Goal: Information Seeking & Learning: Learn about a topic

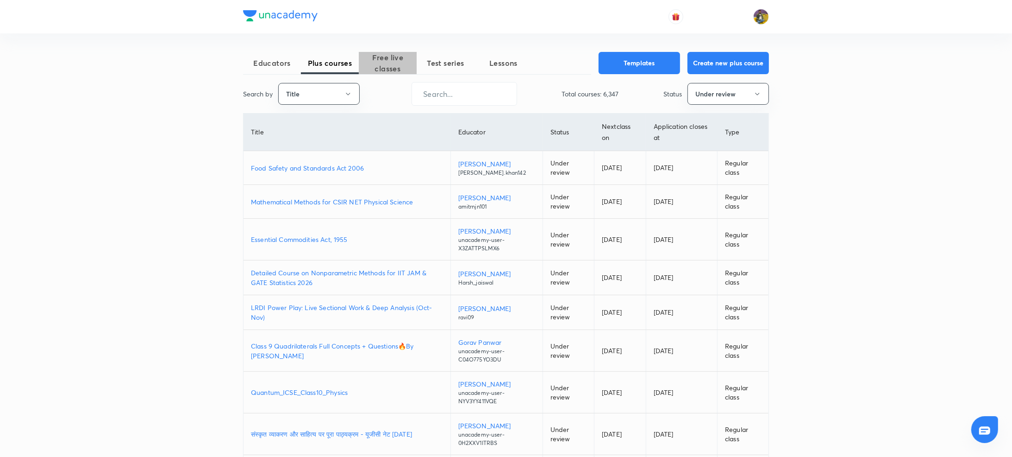
click at [369, 74] on span "Free live classes" at bounding box center [388, 63] width 58 height 22
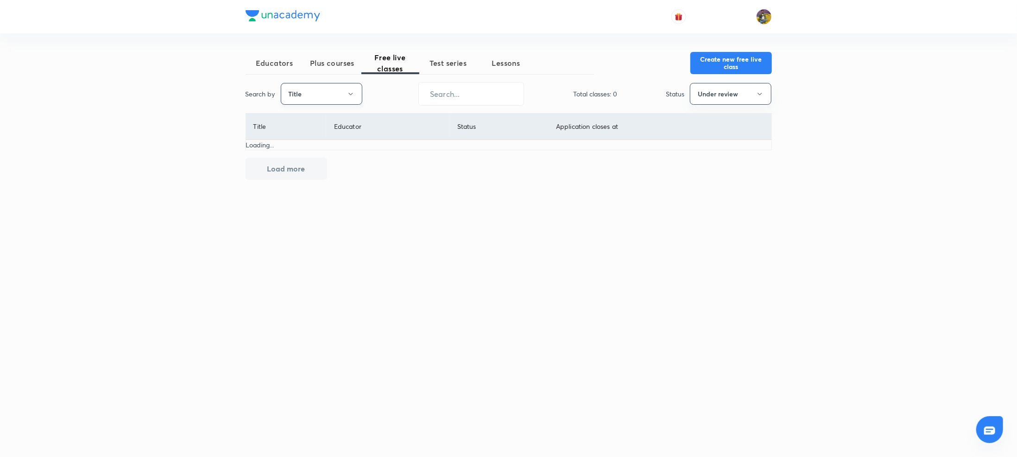
click at [337, 93] on button "Title" at bounding box center [322, 94] width 82 height 22
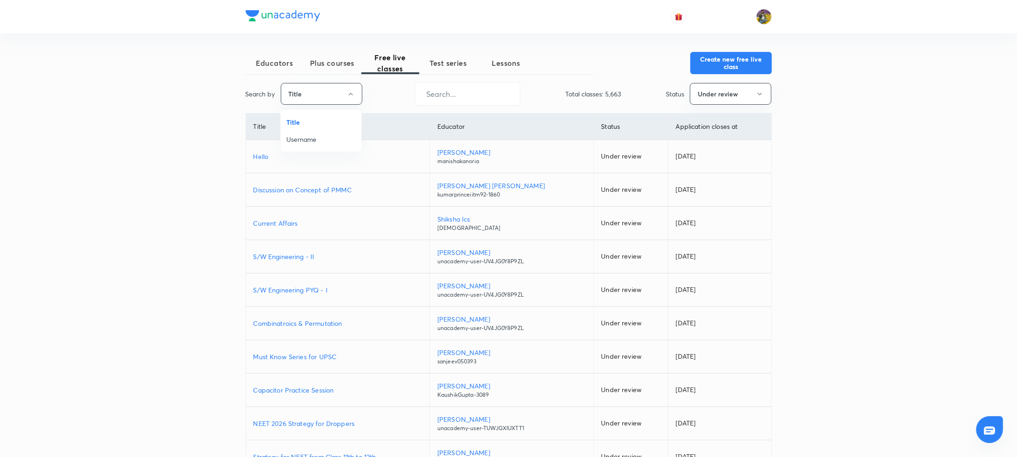
click at [316, 139] on span "Username" at bounding box center [320, 139] width 69 height 10
click at [460, 90] on input "text" at bounding box center [465, 94] width 105 height 24
paste input "anukampa.devi-6592"
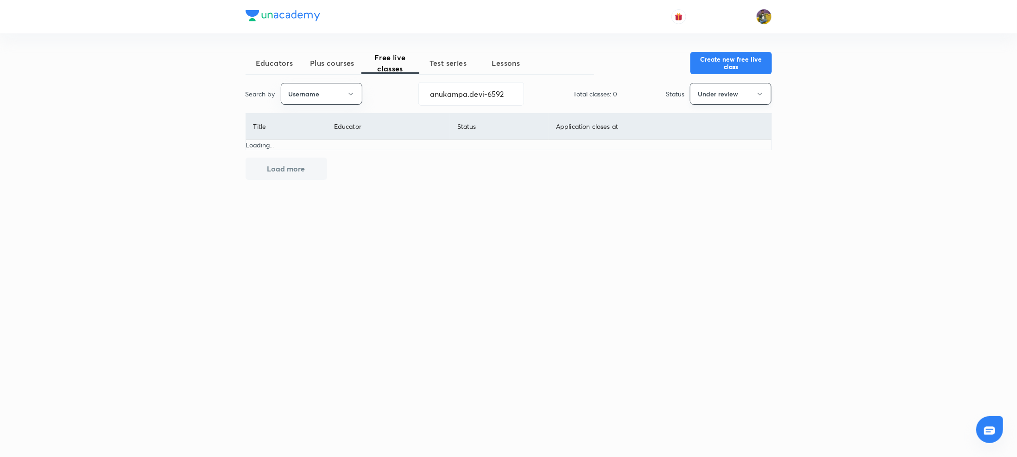
click at [756, 100] on button "Under review" at bounding box center [731, 94] width 82 height 22
click at [708, 174] on span "Live" at bounding box center [730, 174] width 69 height 10
click at [746, 102] on button "Live" at bounding box center [731, 94] width 82 height 22
click at [712, 190] on span "Completed" at bounding box center [730, 191] width 69 height 10
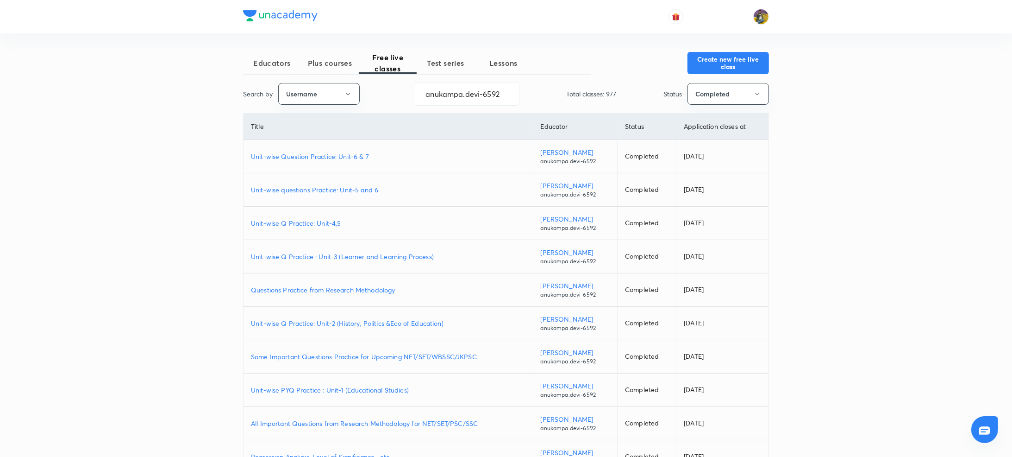
click at [340, 156] on p "Unit-wise Question Practice: Unit-6 & 7" at bounding box center [388, 156] width 275 height 10
click at [338, 190] on p "Unit-wise questions Practice: Unit-5 and 6" at bounding box center [388, 190] width 275 height 10
click at [278, 223] on p "Unit-wise Q Practice: Unit-4,5" at bounding box center [388, 223] width 275 height 10
click at [447, 94] on input "anukampa.devi-6592" at bounding box center [467, 94] width 105 height 24
paste input "commercemantra"
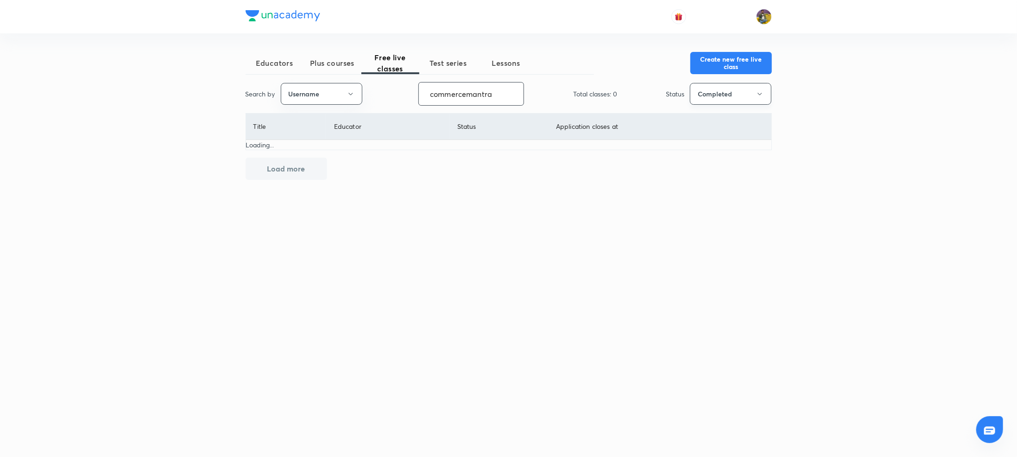
type input "commercemantra"
click at [714, 100] on button "Completed" at bounding box center [731, 94] width 82 height 22
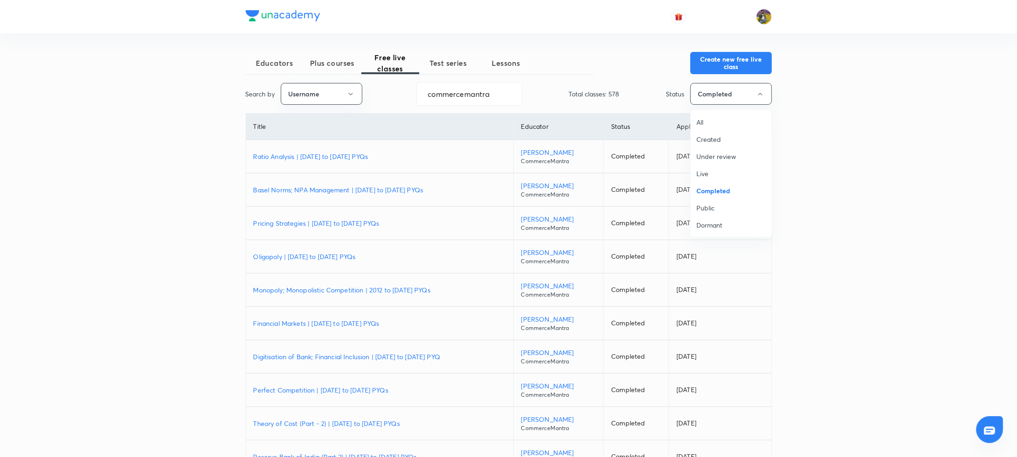
click at [707, 168] on li "Live" at bounding box center [731, 173] width 81 height 17
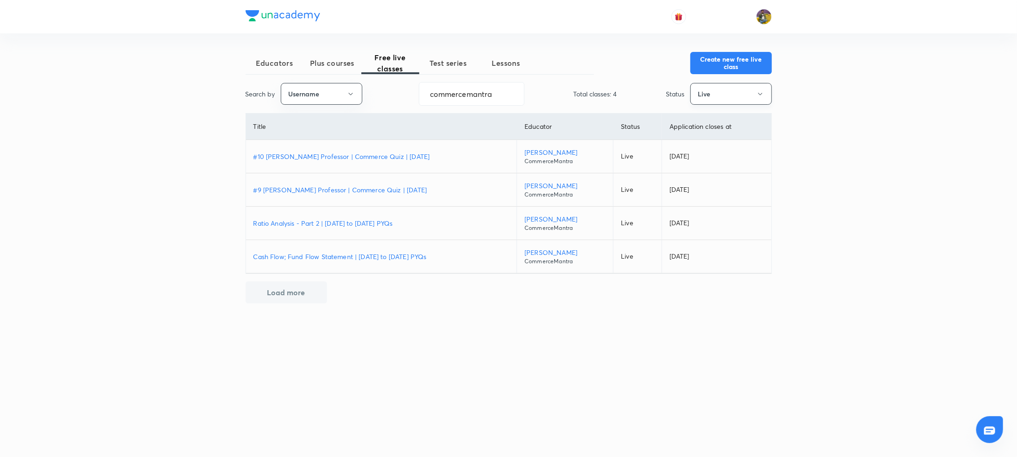
click at [734, 96] on button "Live" at bounding box center [731, 94] width 82 height 22
click at [712, 187] on span "Completed" at bounding box center [730, 191] width 69 height 10
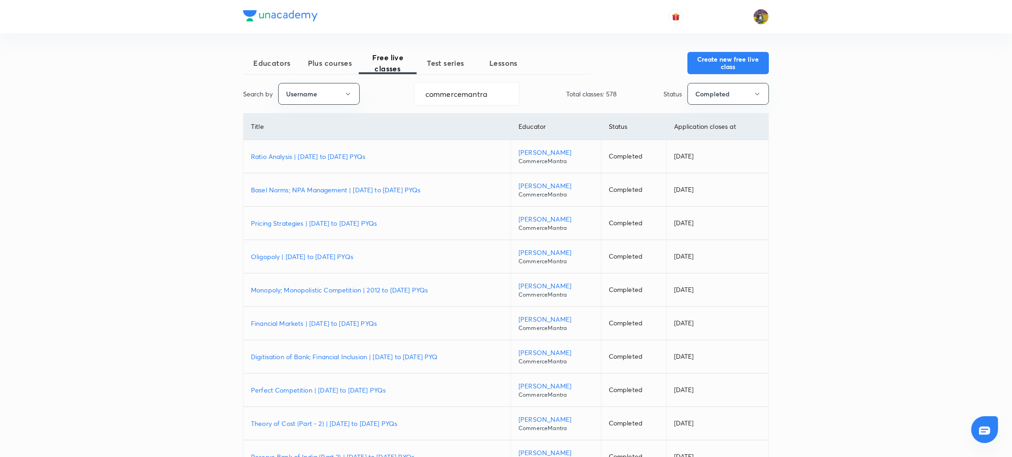
click at [338, 153] on p "Ratio Analysis | [DATE] to [DATE] PYQs" at bounding box center [377, 156] width 252 height 10
click at [463, 106] on div "Educators Plus courses Free live classes Test series Lessons Create new free li…" at bounding box center [506, 278] width 526 height 452
click at [465, 95] on input "commercemantra" at bounding box center [467, 94] width 105 height 24
paste input "rajat.SpeedUp"
click at [335, 158] on p "ICT PAPER-1 PYQs | UGC NET [DATE]" at bounding box center [376, 156] width 250 height 10
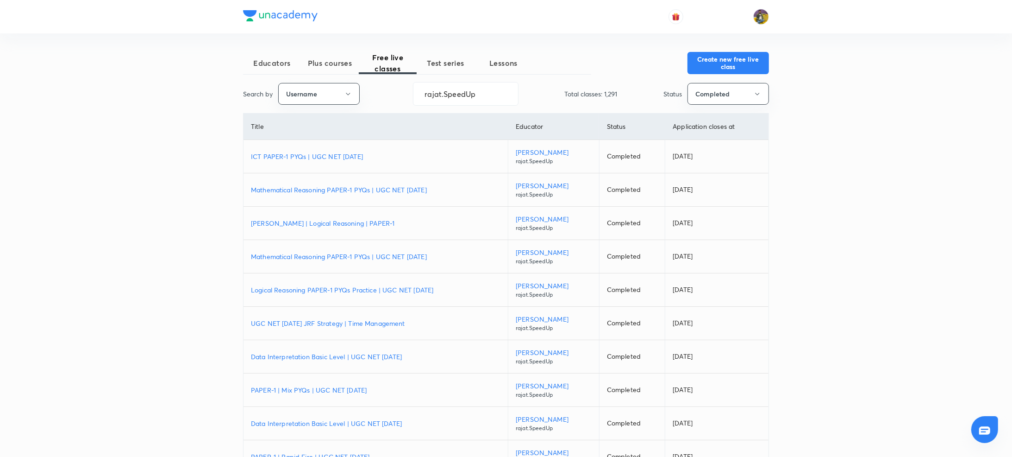
click at [360, 160] on p "ICT PAPER-1 PYQs | UGC NET [DATE]" at bounding box center [376, 156] width 250 height 10
click at [480, 93] on input "rajat.SpeedUp" at bounding box center [466, 94] width 105 height 24
paste input "YuktiJain-6334"
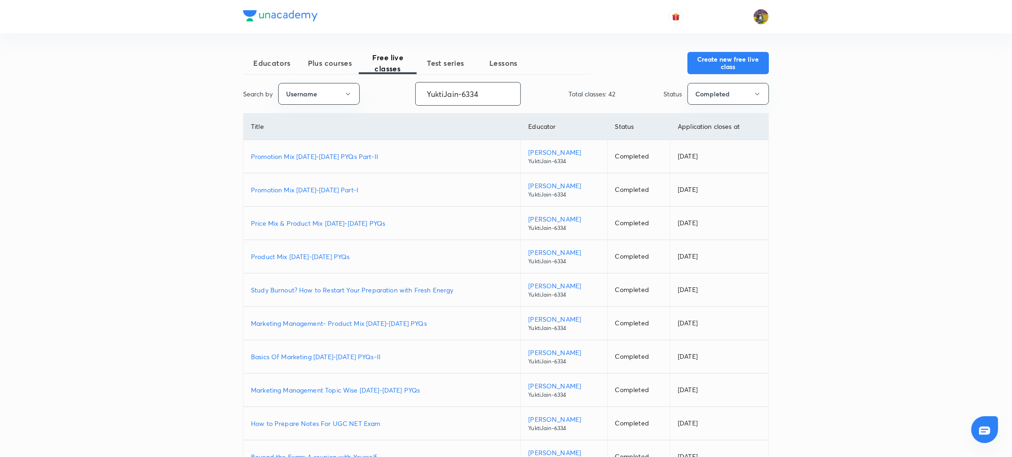
click at [322, 157] on p "Promotion Mix [DATE]-[DATE] PYQs Part-II" at bounding box center [382, 156] width 262 height 10
click at [701, 96] on button "Completed" at bounding box center [729, 94] width 82 height 22
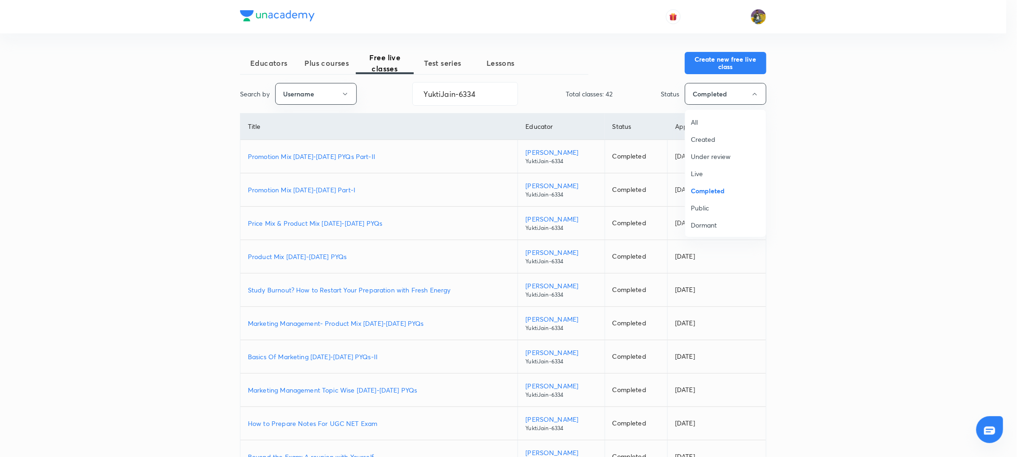
click at [698, 175] on span "Live" at bounding box center [725, 174] width 69 height 10
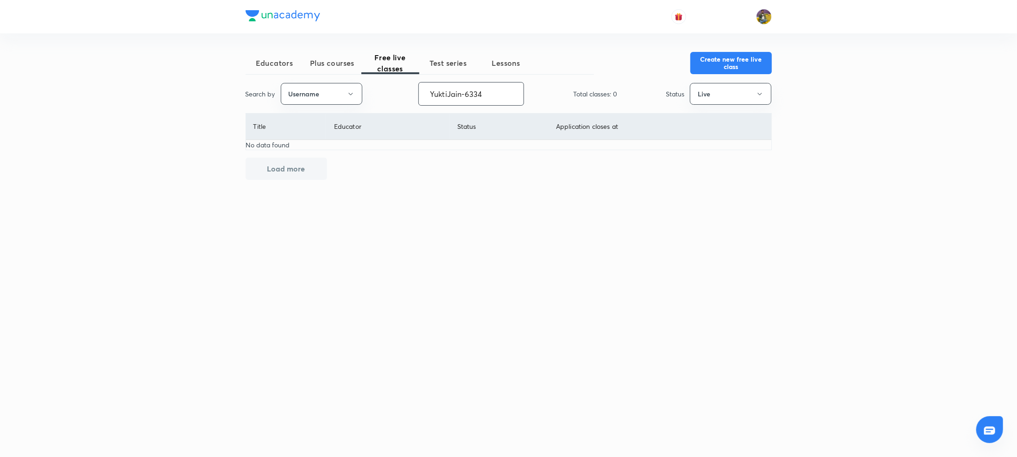
click at [485, 105] on input "YuktiJain-6334" at bounding box center [471, 94] width 105 height 24
paste input "Shikhasharma-9633"
click at [737, 92] on button "Live" at bounding box center [731, 94] width 82 height 22
click at [708, 191] on span "Completed" at bounding box center [730, 191] width 69 height 10
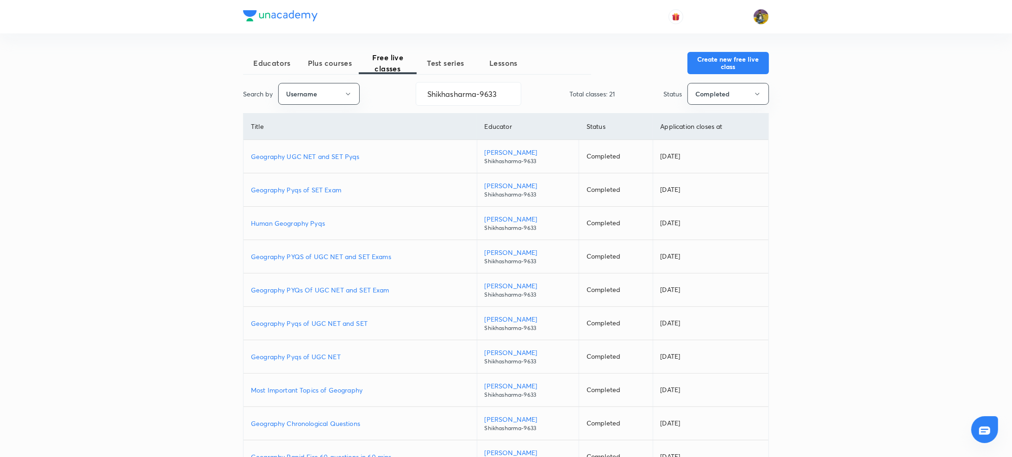
click at [297, 157] on p "Geography UGC NET and SET Pyqs" at bounding box center [360, 156] width 219 height 10
click at [310, 156] on p "Geography UGC NET and SET Pyqs" at bounding box center [360, 156] width 219 height 10
click at [442, 94] on input "Shikhasharma-9633" at bounding box center [468, 94] width 105 height 24
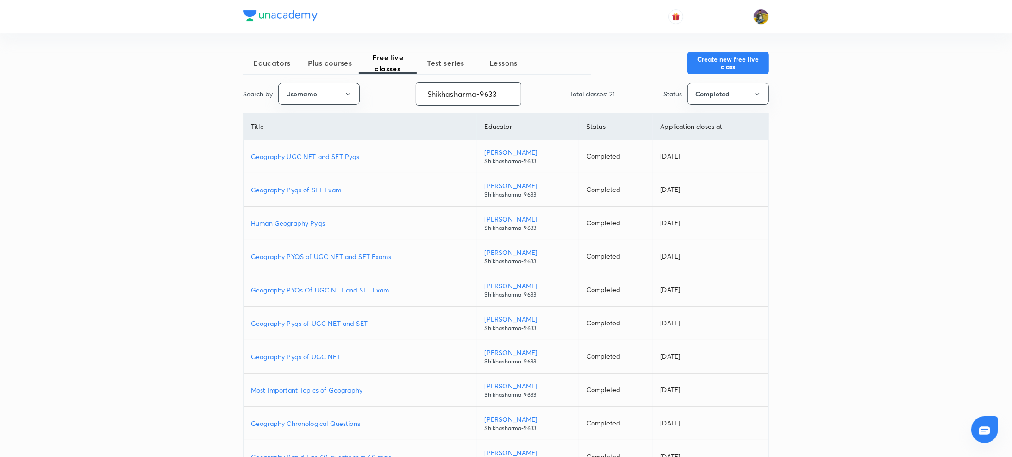
click at [493, 94] on input "Shikhasharma-9633" at bounding box center [468, 94] width 105 height 24
paste input "alisha6"
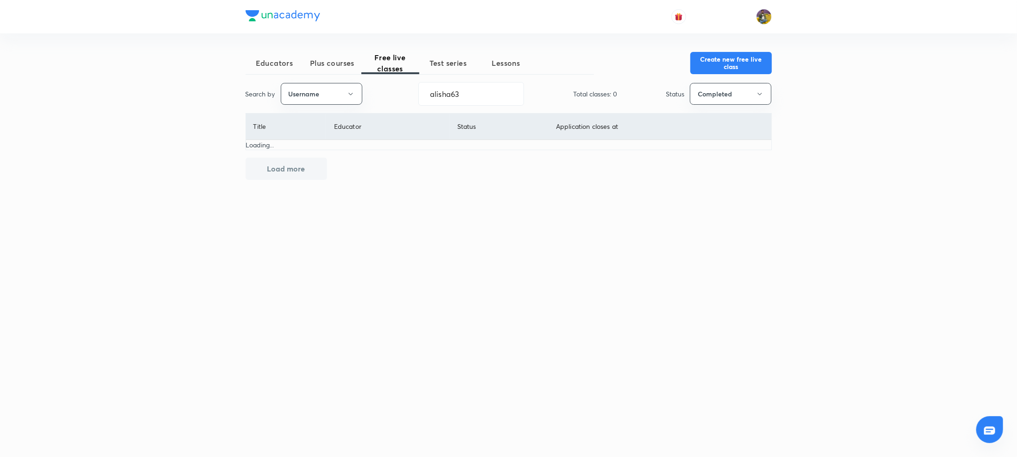
click at [773, 91] on div "Educators Plus courses Free live classes Test series Lessons Create new free li…" at bounding box center [508, 228] width 1017 height 457
click at [756, 94] on icon "button" at bounding box center [759, 93] width 7 height 7
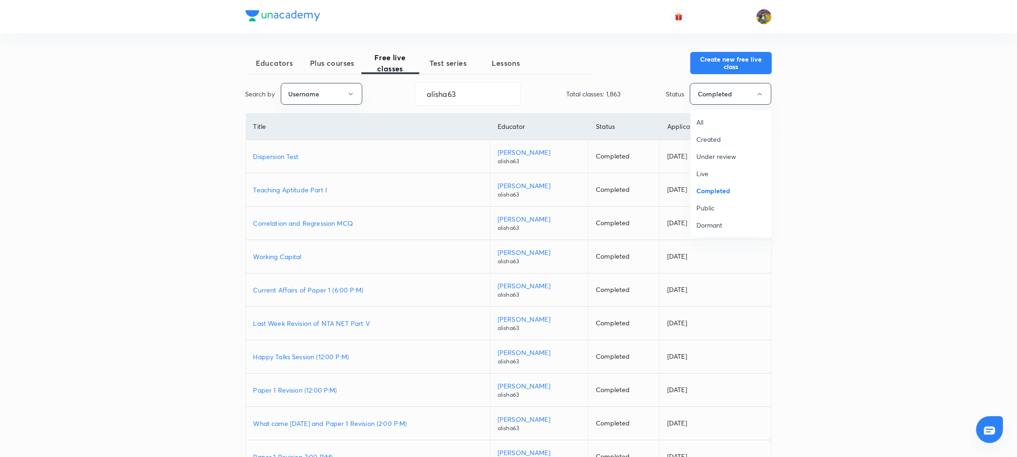
click at [703, 171] on span "Live" at bounding box center [730, 174] width 69 height 10
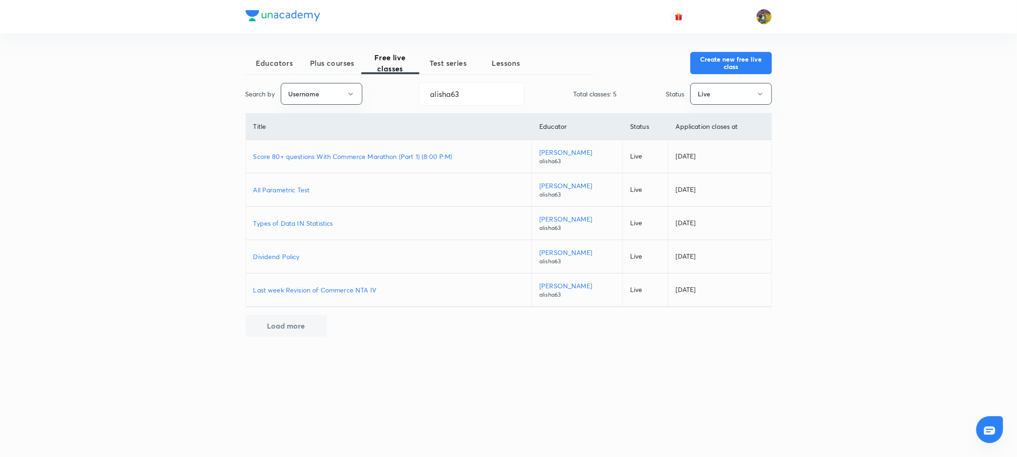
click at [357, 292] on p "Last week Revision of Commerce NTA IV" at bounding box center [388, 290] width 271 height 10
click at [277, 256] on p "Dividend Policy" at bounding box center [388, 256] width 271 height 10
click at [299, 222] on p "Types of Data IN Statistics" at bounding box center [388, 223] width 271 height 10
click at [508, 100] on input "alisha63" at bounding box center [471, 94] width 105 height 24
paste input "Shikhasharma-963"
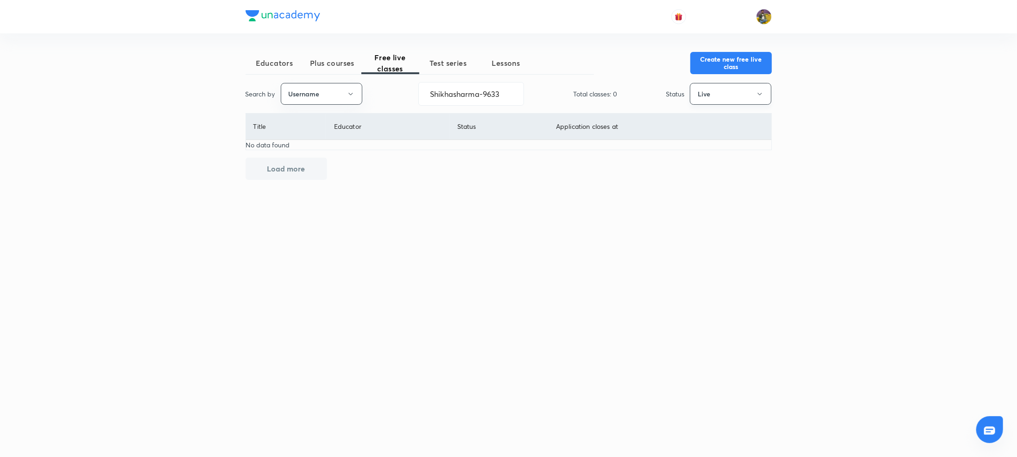
click at [717, 87] on button "Live" at bounding box center [731, 94] width 82 height 22
click at [710, 189] on span "Completed" at bounding box center [730, 191] width 69 height 10
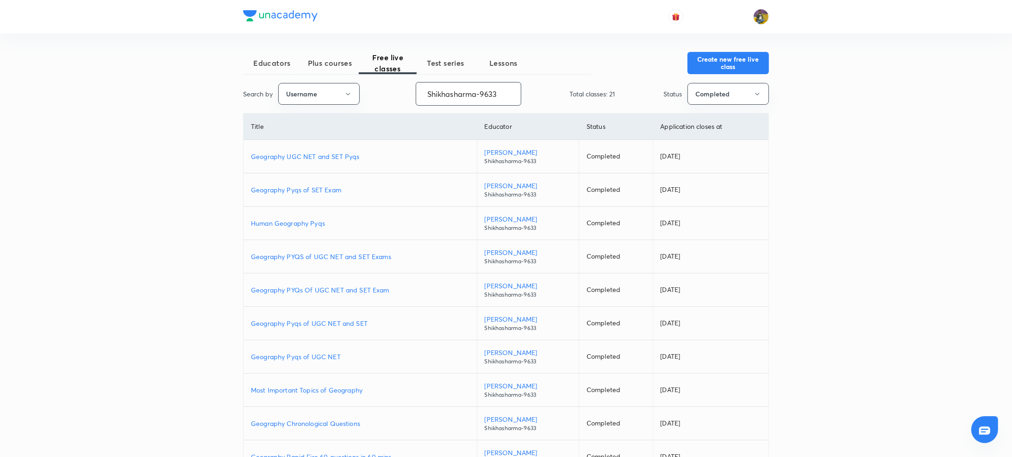
click at [457, 98] on input "Shikhasharma-9633" at bounding box center [468, 94] width 105 height 24
paste input "niks28"
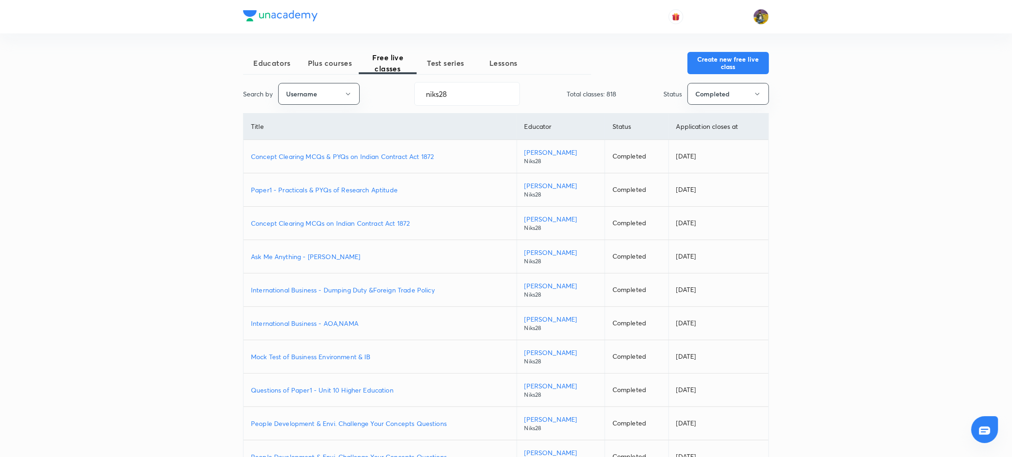
click at [312, 159] on p "Concept Clearing MCQs & PYQs on Indian Contract Act 1872" at bounding box center [380, 156] width 258 height 10
click at [443, 87] on input "niks28" at bounding box center [467, 94] width 105 height 24
paste input "SupreetDhamija"
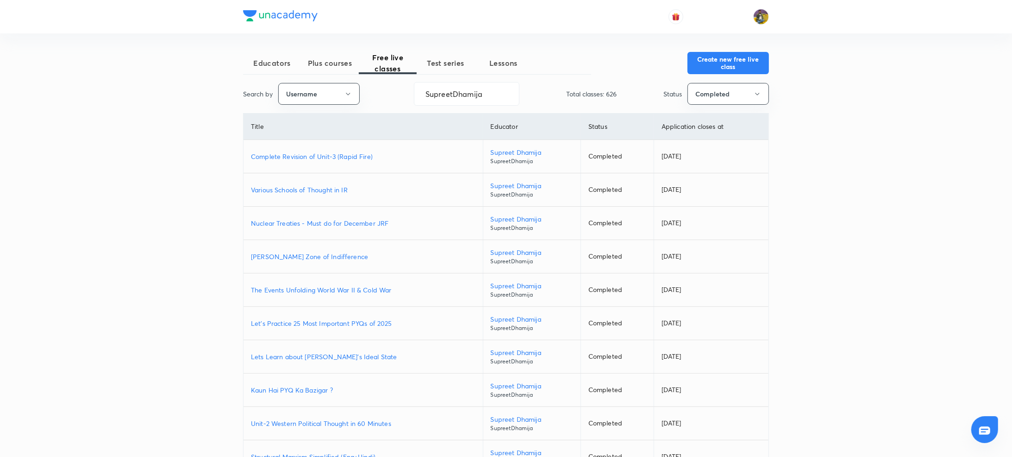
click at [346, 154] on p "Complete Revision of Unit-3 (Rapid Fire)" at bounding box center [363, 156] width 225 height 10
click at [458, 101] on input "SupreetDhamija" at bounding box center [467, 94] width 105 height 24
paste input "LekhanshuSingh"
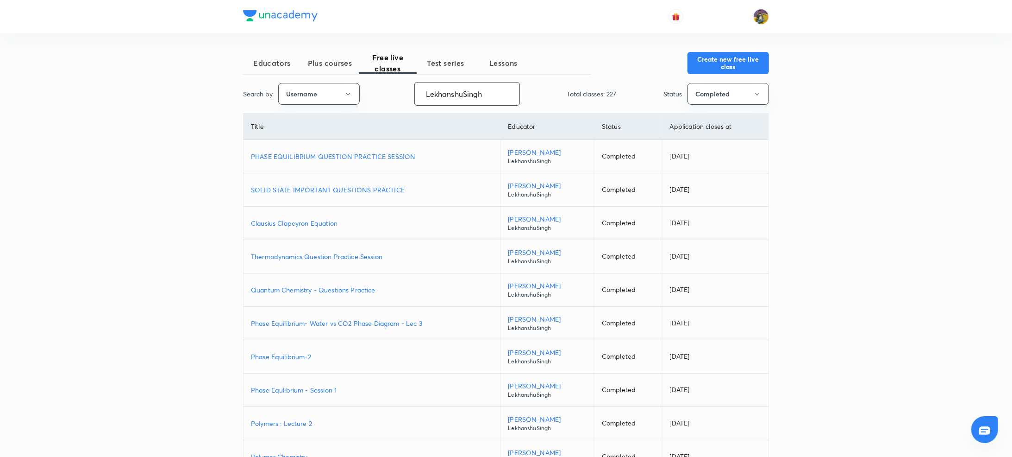
click at [404, 159] on p "PHASE EQUILIBRIUM QUESTION PRACTICE SESSION" at bounding box center [372, 156] width 242 height 10
click at [468, 94] on input "LekhanshuSingh" at bounding box center [467, 94] width 105 height 24
paste input "anukampa.devi-6592"
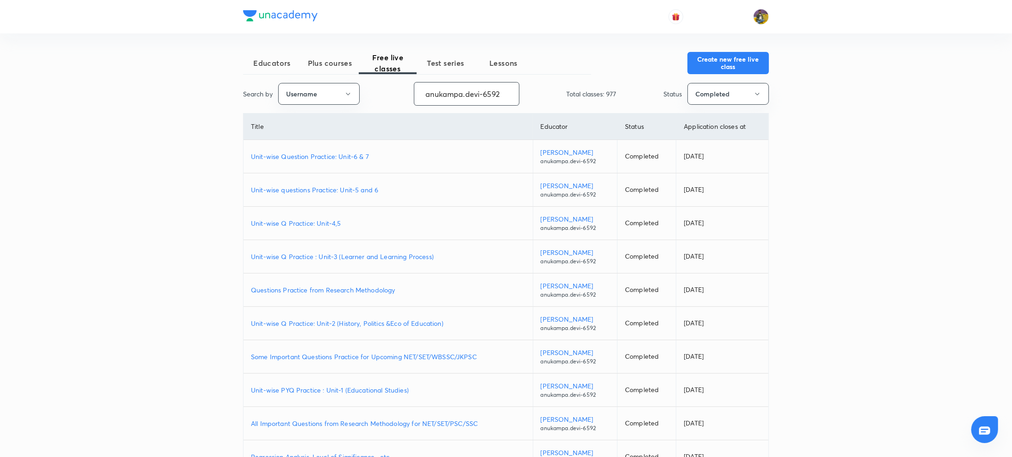
paste input "commercemantra"
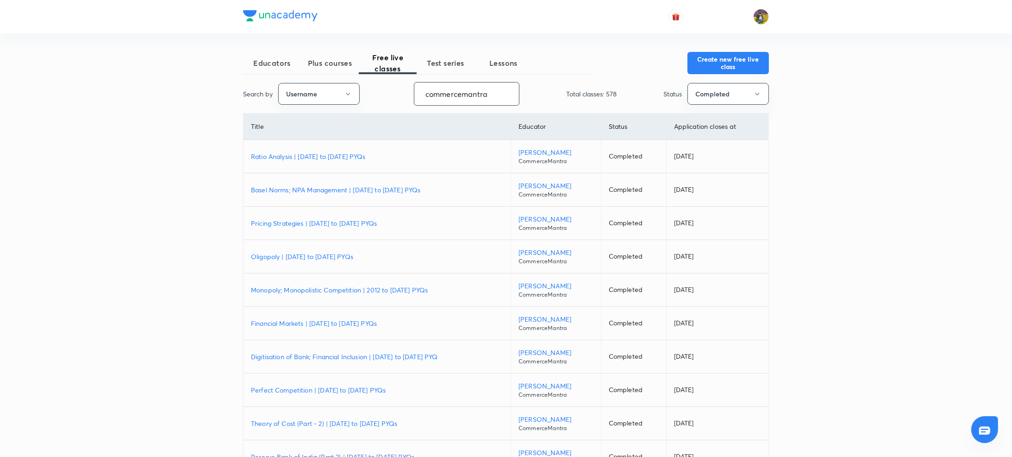
type input "commercemantra"
click at [326, 154] on p "Ratio Analysis | [DATE] to [DATE] PYQs" at bounding box center [377, 156] width 252 height 10
click at [308, 159] on p "Ratio Analysis | [DATE] to [DATE] PYQs" at bounding box center [377, 156] width 252 height 10
click at [527, 151] on p "[PERSON_NAME]" at bounding box center [556, 152] width 75 height 10
